Goal: Task Accomplishment & Management: Manage account settings

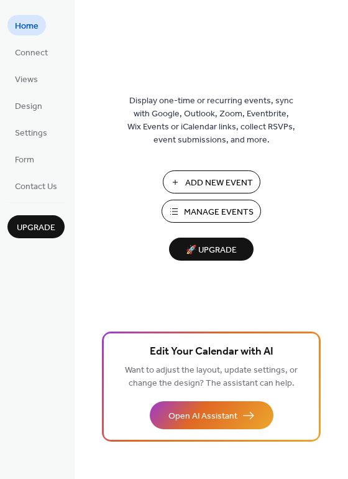
click at [211, 214] on span "Manage Events" at bounding box center [219, 212] width 70 height 13
click at [219, 181] on span "Add New Event" at bounding box center [219, 183] width 68 height 13
click at [216, 215] on span "Manage Events" at bounding box center [219, 212] width 70 height 13
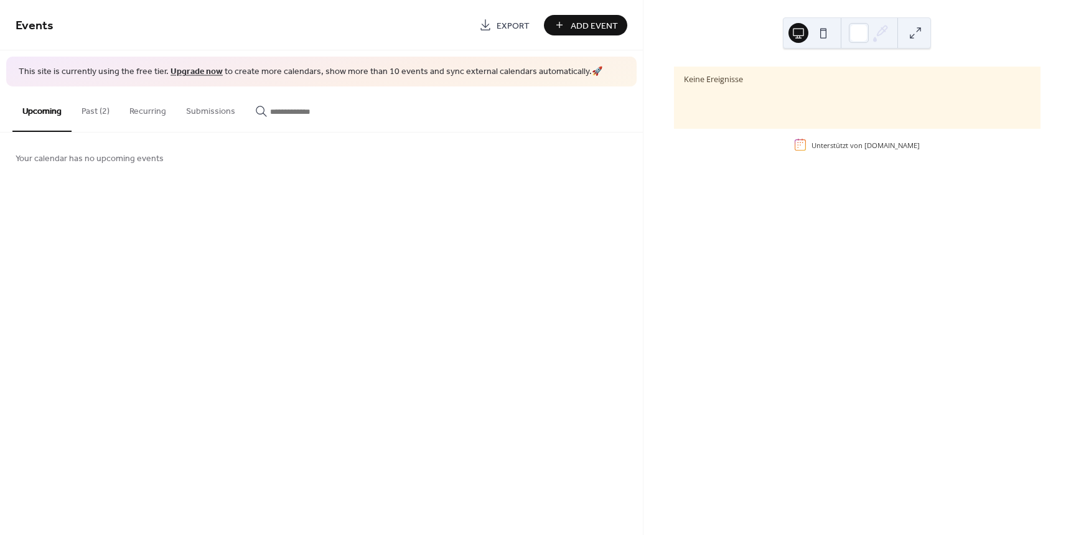
click at [95, 119] on button "Past (2)" at bounding box center [96, 108] width 48 height 44
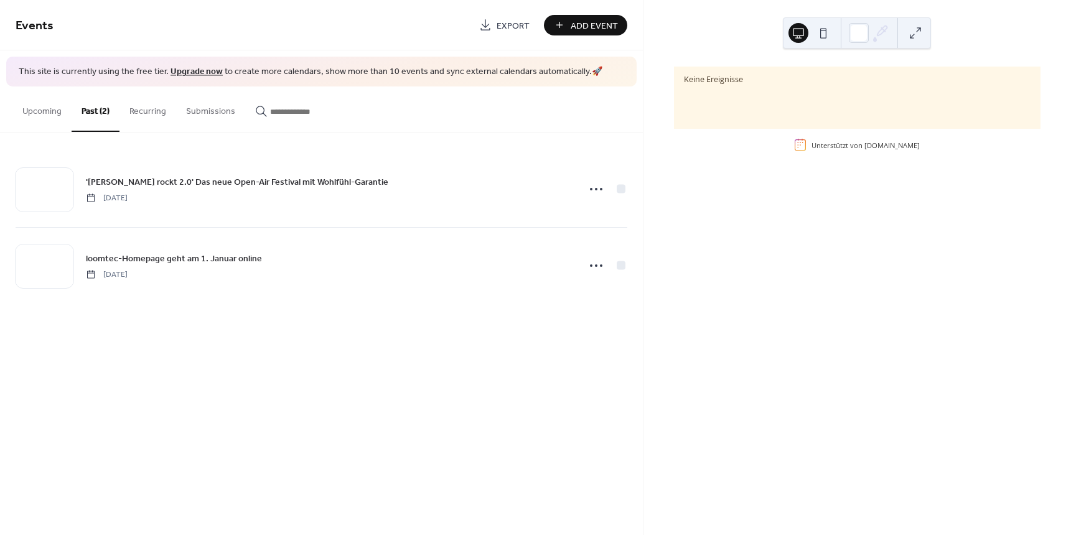
click at [146, 105] on button "Recurring" at bounding box center [147, 108] width 57 height 44
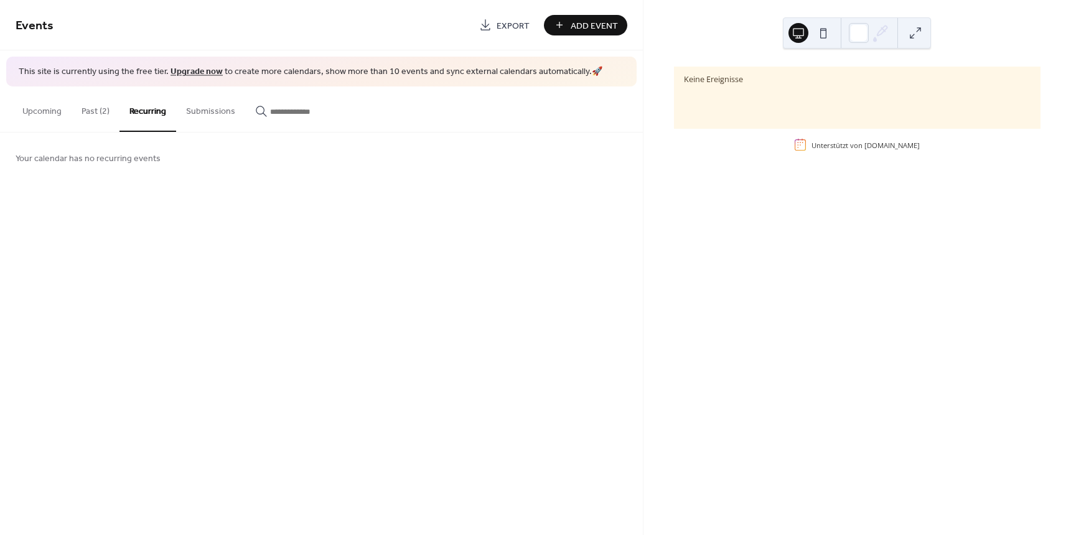
click at [214, 124] on button "Submissions" at bounding box center [210, 108] width 69 height 44
click at [281, 109] on input "button" at bounding box center [307, 111] width 75 height 13
click at [43, 111] on button "Upcoming" at bounding box center [41, 108] width 59 height 44
click at [98, 119] on button "Past (2)" at bounding box center [96, 108] width 48 height 44
click at [97, 109] on button "Past (2)" at bounding box center [96, 108] width 48 height 44
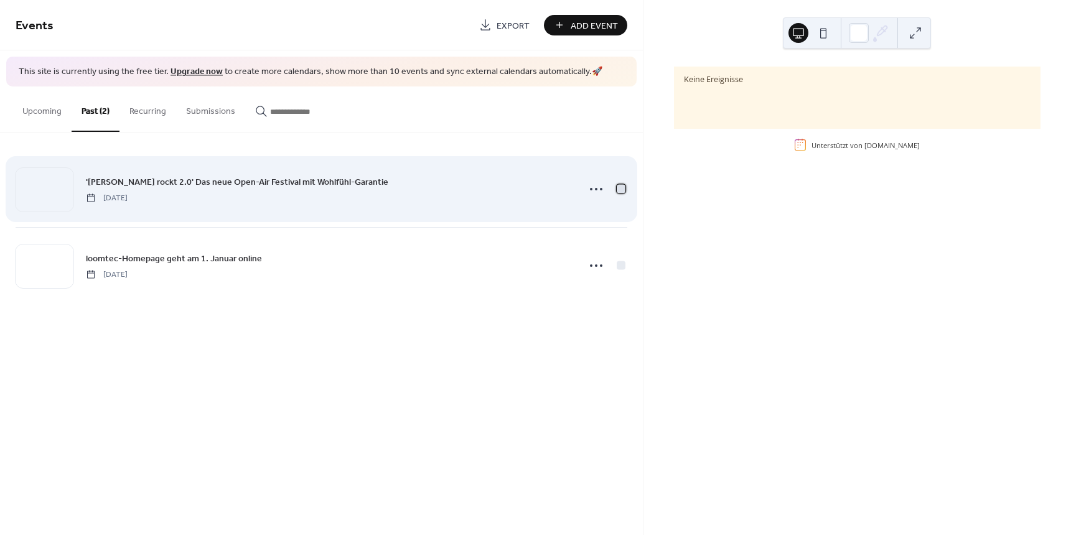
click at [623, 193] on div at bounding box center [621, 188] width 12 height 12
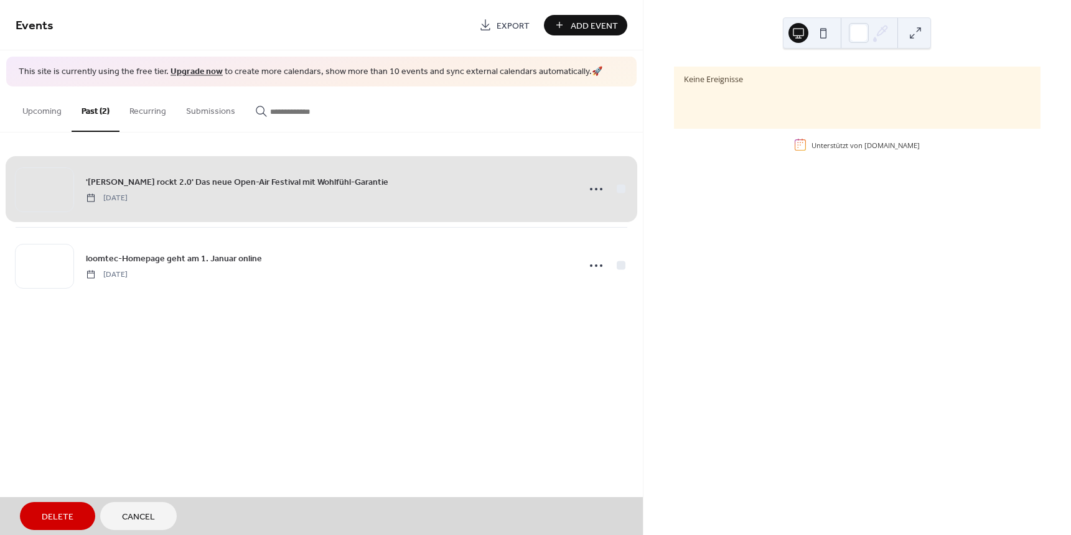
click at [597, 188] on div "'Martha rockt 2.0' Das neue Open-Air Festival mit Wohlfühl-Garantie Saturday, M…" at bounding box center [321, 189] width 611 height 76
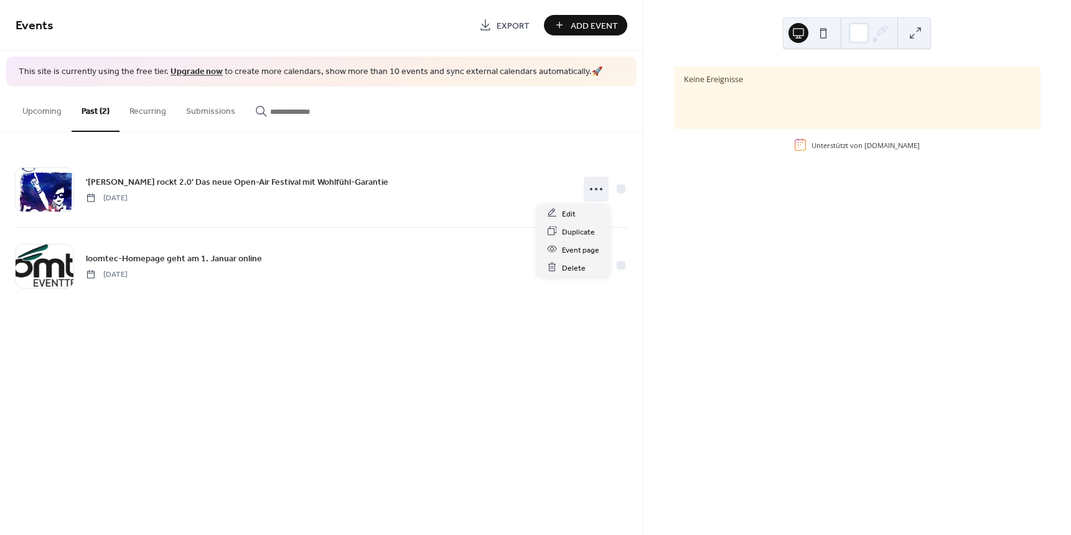
click at [597, 188] on circle at bounding box center [596, 189] width 2 height 2
click at [587, 230] on span "Duplicate" at bounding box center [578, 231] width 33 height 13
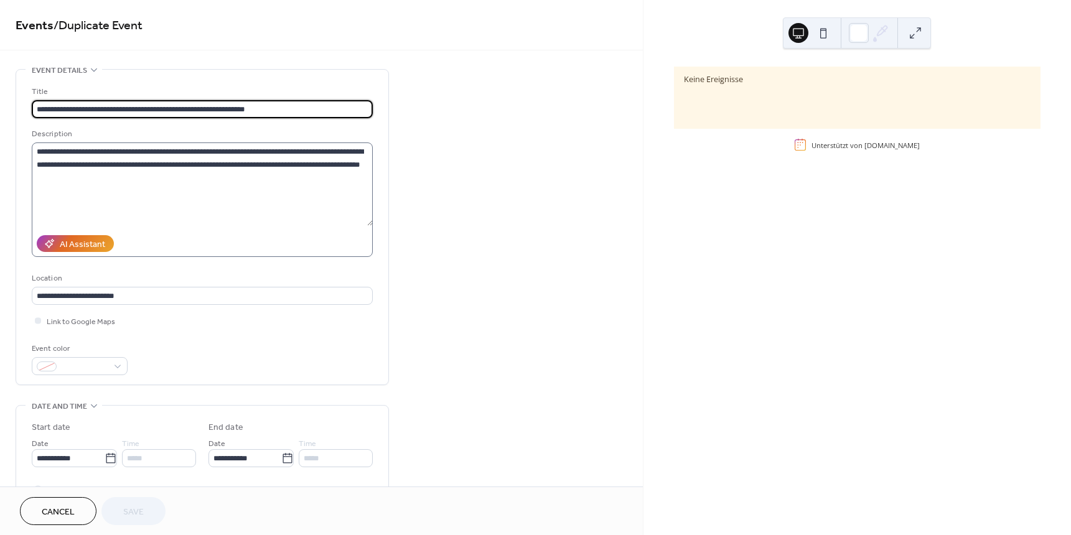
scroll to position [1, 0]
drag, startPoint x: 263, startPoint y: 102, endPoint x: -37, endPoint y: 151, distance: 304.4
click at [0, 151] on html "**********" at bounding box center [535, 267] width 1071 height 535
type input "**********"
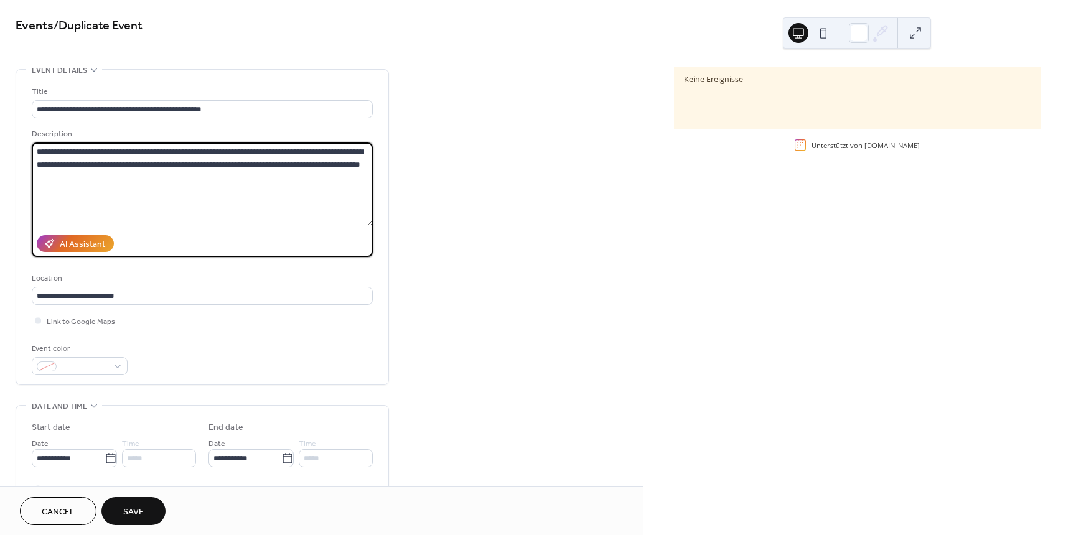
scroll to position [0, 0]
click at [35, 151] on textarea "**********" at bounding box center [202, 183] width 341 height 83
